Goal: Check status

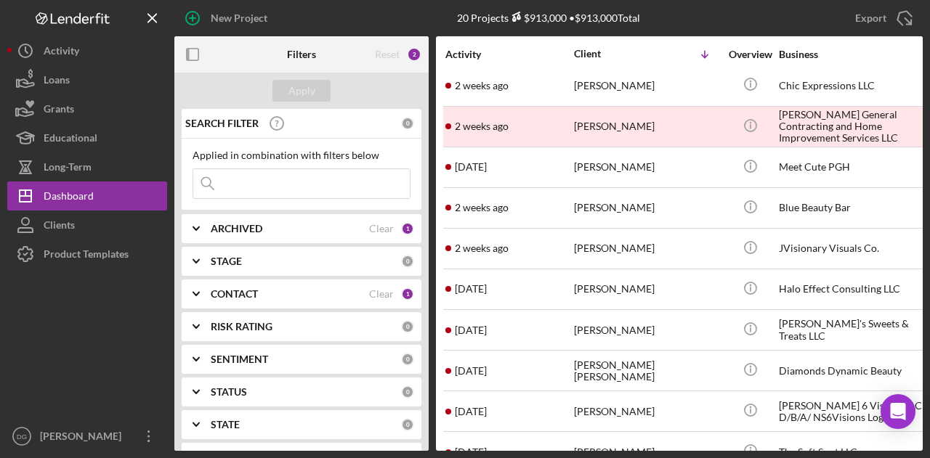
scroll to position [444, 0]
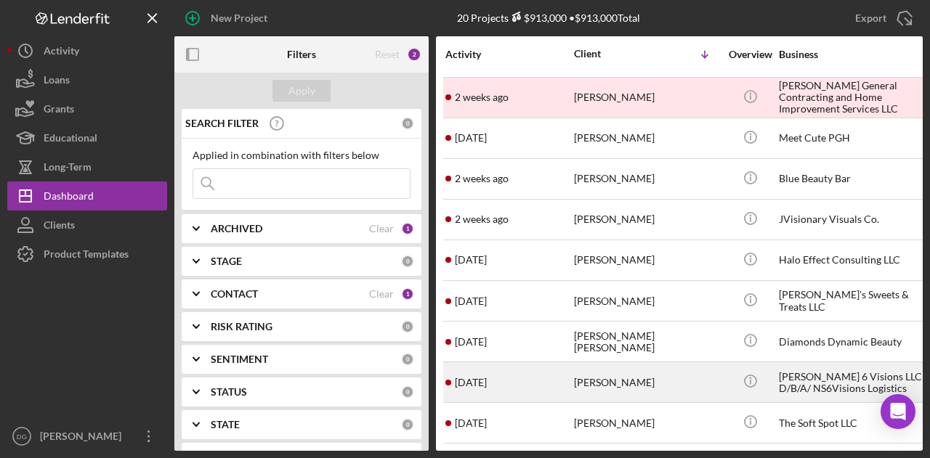
click at [835, 371] on div "[PERSON_NAME] 6 Visions LLC D/B/A/ NS6Visions Logistics" at bounding box center [851, 382] width 145 height 38
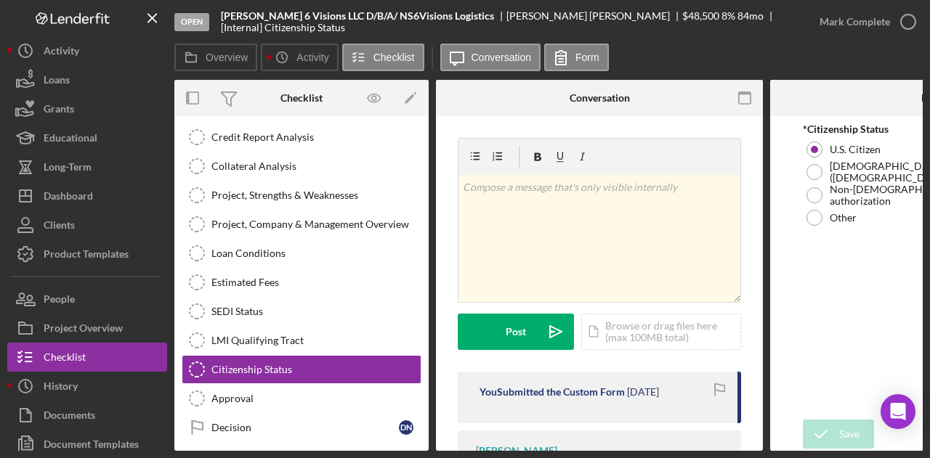
scroll to position [272, 0]
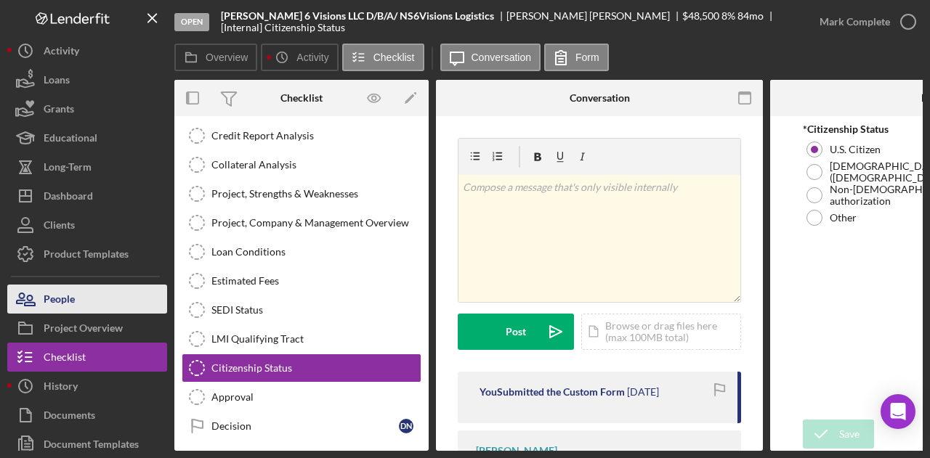
click at [91, 297] on button "People" at bounding box center [87, 299] width 160 height 29
